Goal: Task Accomplishment & Management: Manage account settings

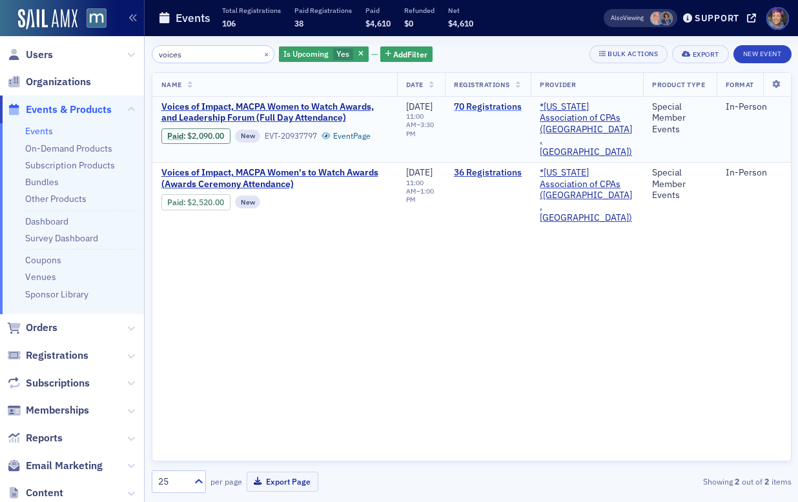
type input "voices"
click at [510, 104] on link "70 Registrations" at bounding box center [488, 107] width 68 height 12
